Goal: Navigation & Orientation: Find specific page/section

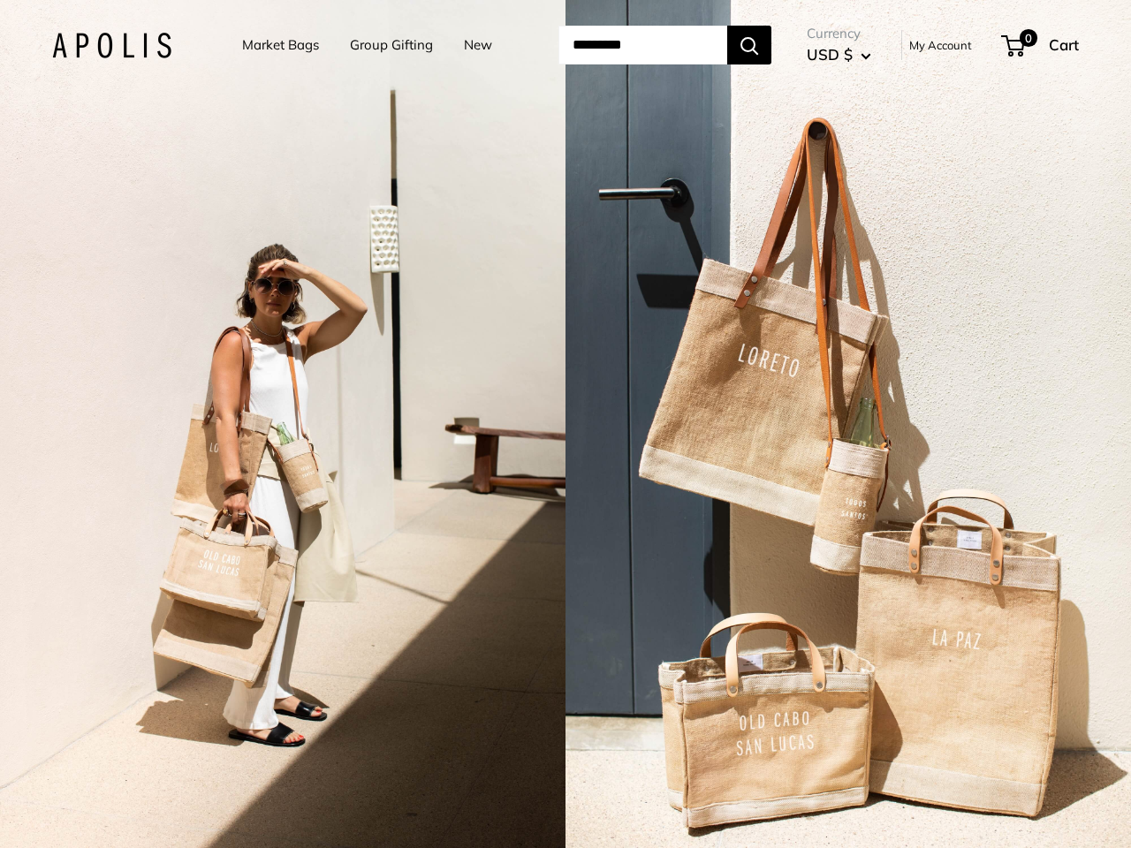
click at [565, 45] on input "Search..." at bounding box center [642, 45] width 169 height 39
click at [665, 45] on input "Search..." at bounding box center [642, 45] width 169 height 39
click at [283, 424] on div "2 / 7" at bounding box center [282, 424] width 565 height 848
click at [848, 424] on div "2 / 7" at bounding box center [847, 424] width 565 height 848
